Goal: Use online tool/utility: Use online tool/utility

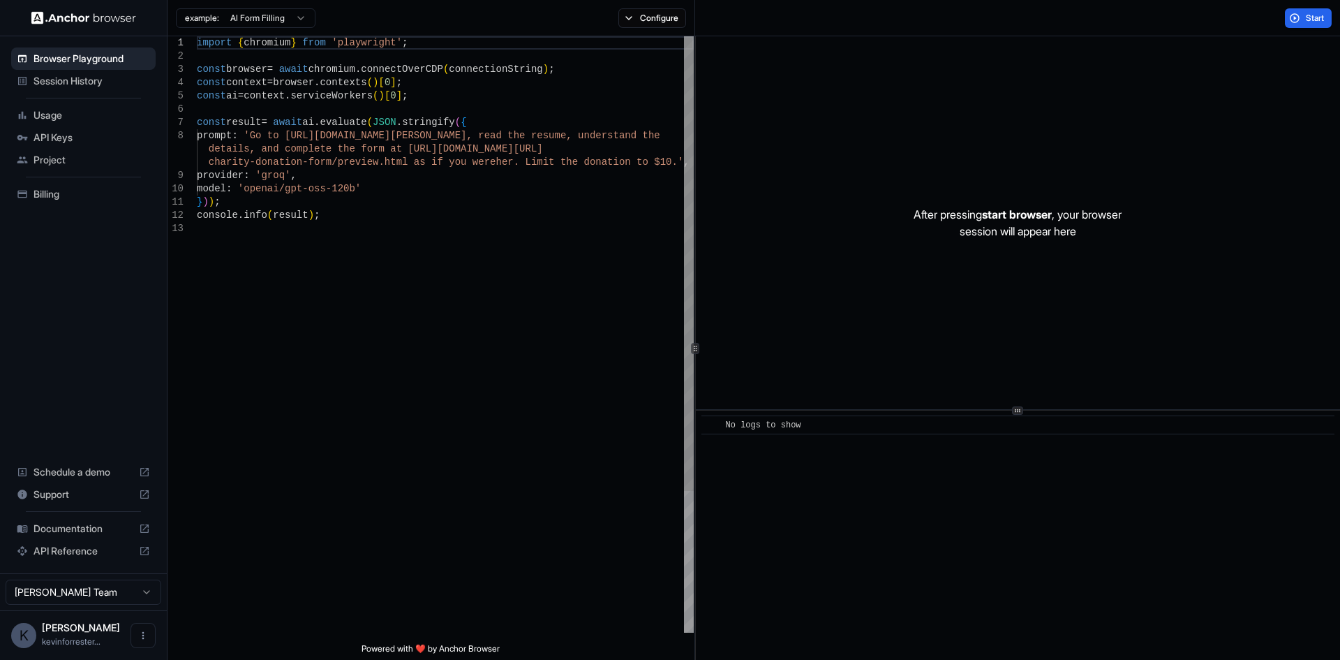
type textarea "**********"
click at [343, 316] on div "import { chromium } from 'playwright' ; const browser = await chromium . connec…" at bounding box center [445, 427] width 497 height 782
